Goal: Information Seeking & Learning: Learn about a topic

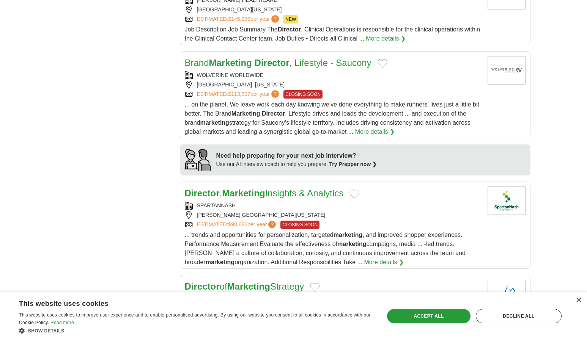
scroll to position [592, 0]
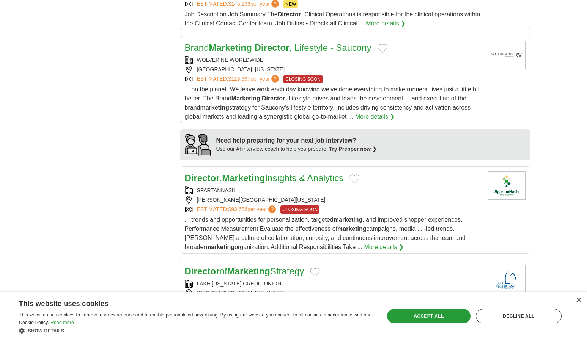
click at [571, 83] on body "[EMAIL_ADDRESS][DOMAIN_NAME] [GEOGRAPHIC_DATA] Alerts Favorites Resumes ApplyIQ…" at bounding box center [293, 320] width 587 height 1825
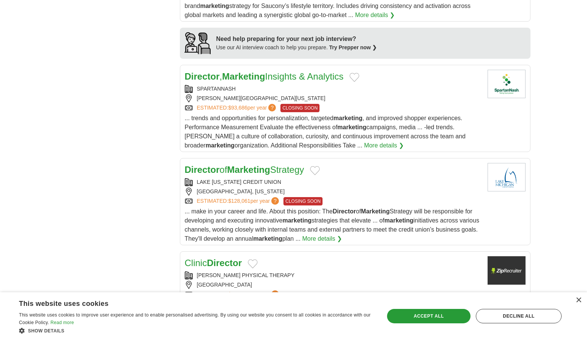
scroll to position [698, 0]
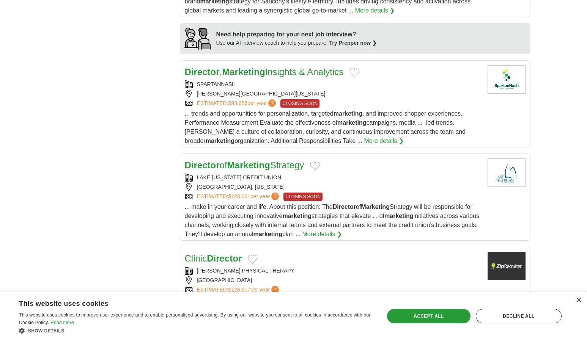
click at [552, 120] on body "[EMAIL_ADDRESS][DOMAIN_NAME] [GEOGRAPHIC_DATA] Alerts Favorites Resumes ApplyIQ…" at bounding box center [293, 214] width 587 height 1825
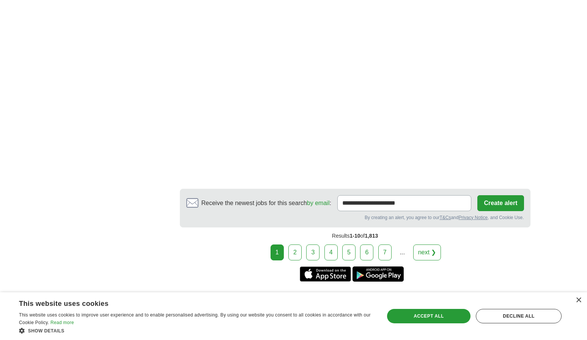
scroll to position [1426, 0]
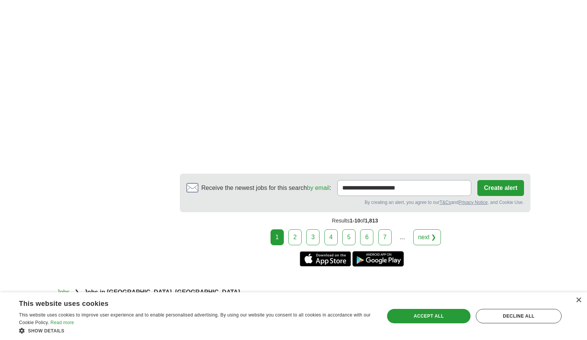
click at [299, 230] on link "2" at bounding box center [294, 238] width 13 height 16
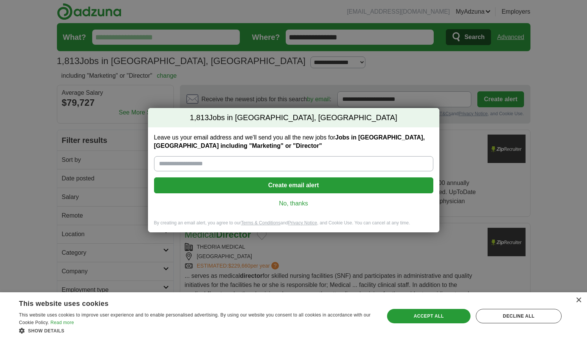
click at [289, 203] on link "No, thanks" at bounding box center [293, 204] width 267 height 8
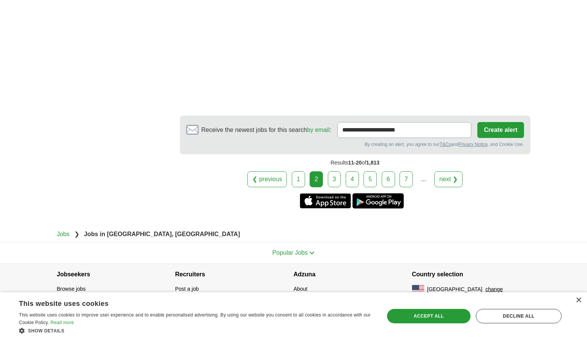
scroll to position [1437, 0]
click at [334, 176] on link "3" at bounding box center [334, 179] width 13 height 16
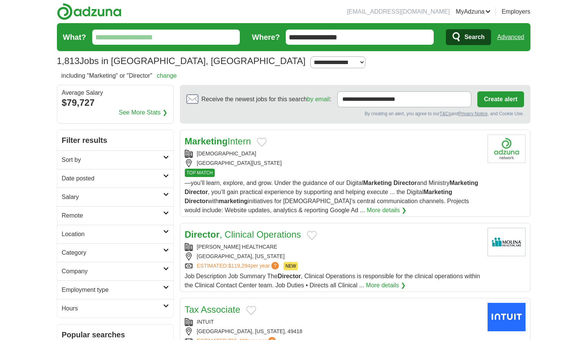
click at [429, 142] on div "Marketing Intern" at bounding box center [333, 142] width 297 height 14
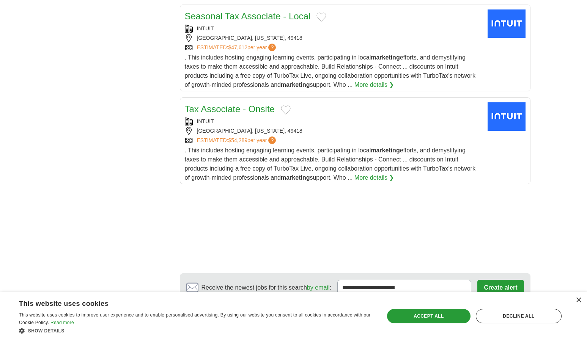
scroll to position [926, 0]
